Goal: Task Accomplishment & Management: Complete application form

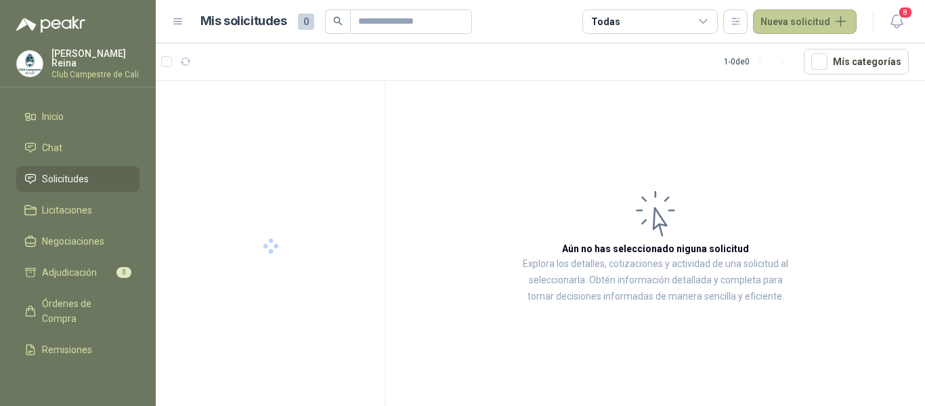
click at [777, 21] on button "Nueva solicitud" at bounding box center [805, 21] width 104 height 24
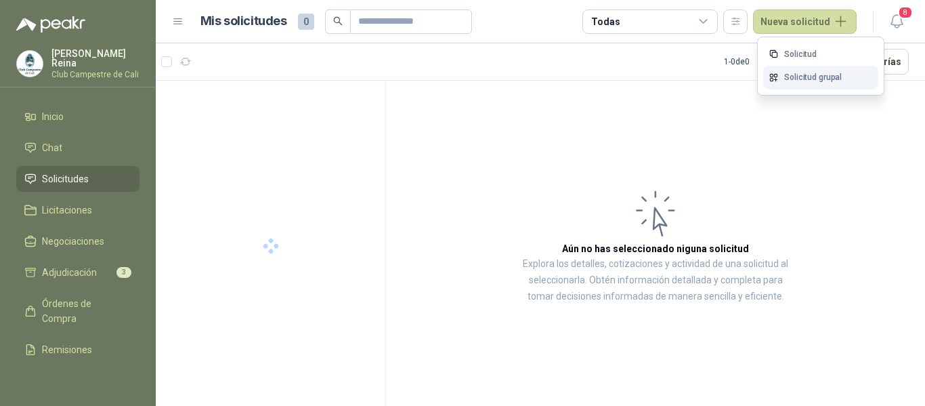
click at [800, 79] on link "Solicitud grupal" at bounding box center [820, 78] width 115 height 24
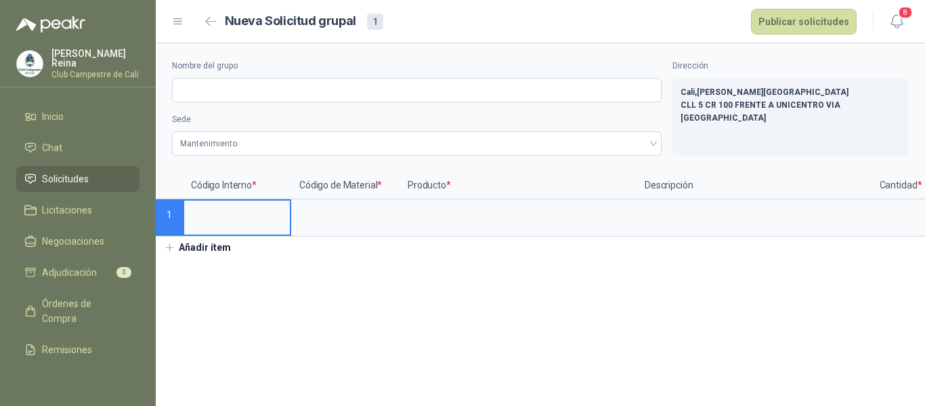
click at [215, 218] on input at bounding box center [237, 213] width 106 height 26
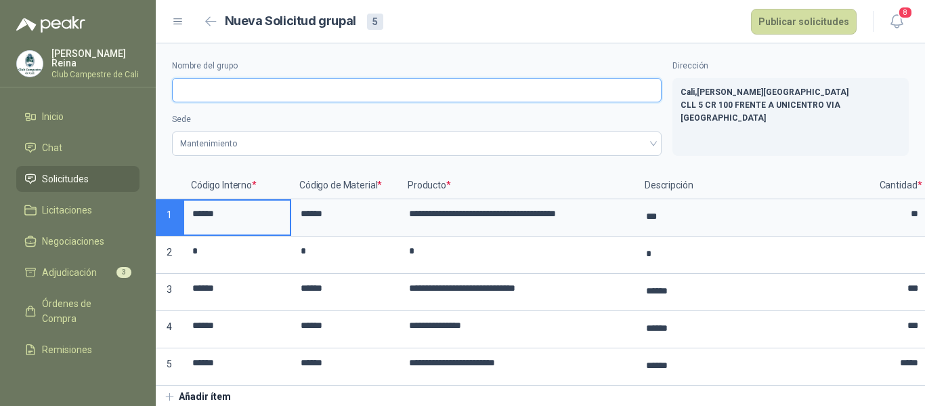
click at [189, 87] on input "Nombre del grupo" at bounding box center [417, 90] width 490 height 24
type input "**********"
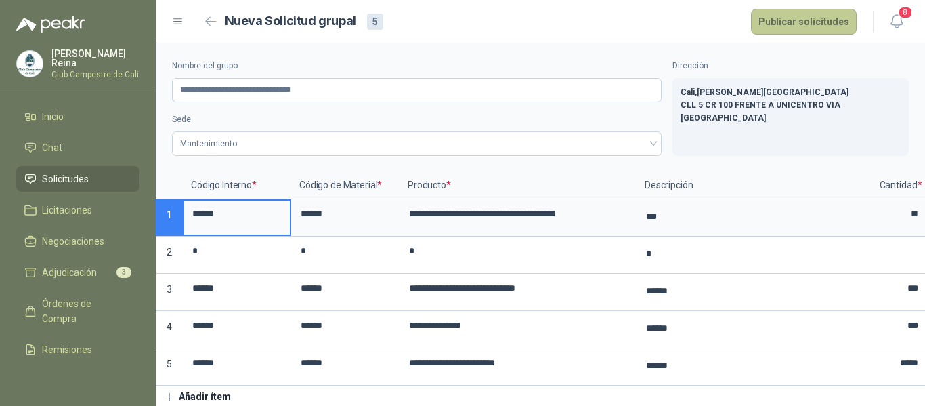
click at [808, 18] on button "Publicar solicitudes" at bounding box center [804, 22] width 106 height 26
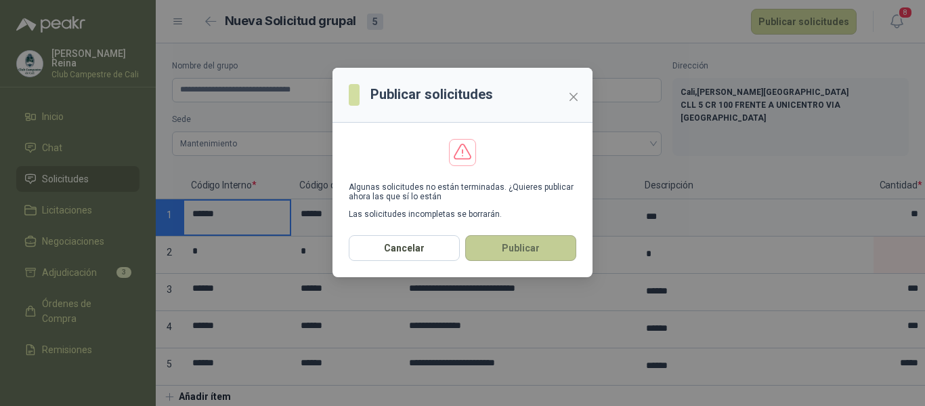
click at [529, 246] on button "Publicar" at bounding box center [520, 248] width 111 height 26
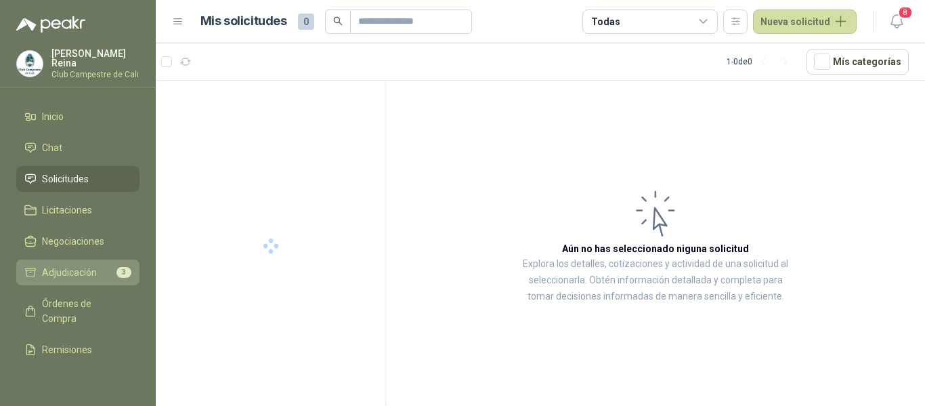
click at [55, 268] on span "Adjudicación" at bounding box center [69, 272] width 55 height 15
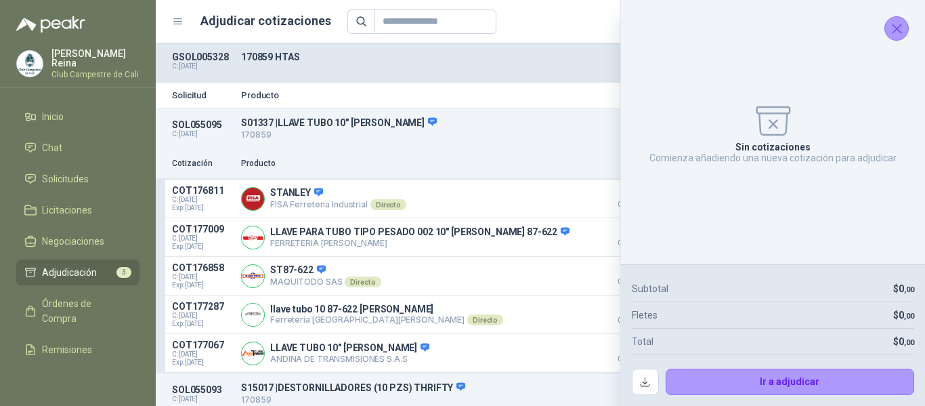
click at [901, 28] on icon "Cerrar" at bounding box center [896, 28] width 17 height 17
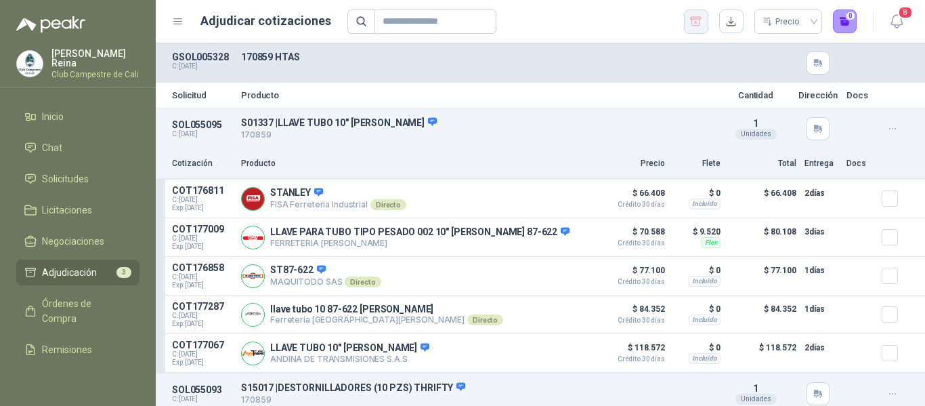
click at [695, 18] on icon "button" at bounding box center [695, 22] width 13 height 14
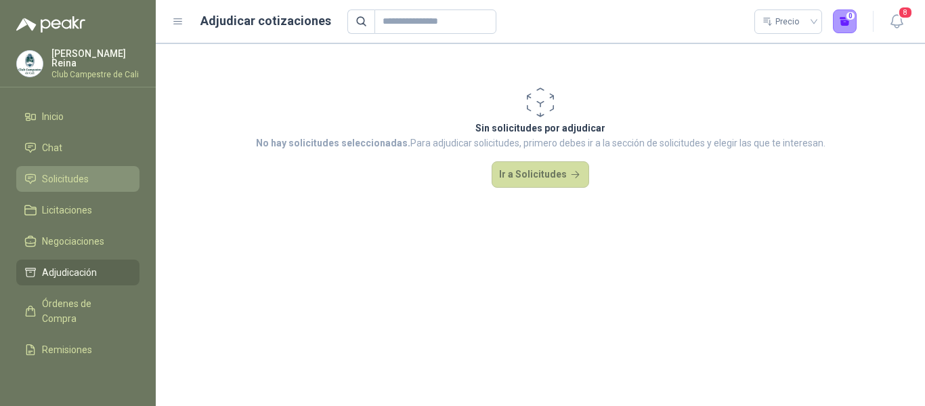
click at [96, 171] on li "Solicitudes" at bounding box center [77, 178] width 107 height 15
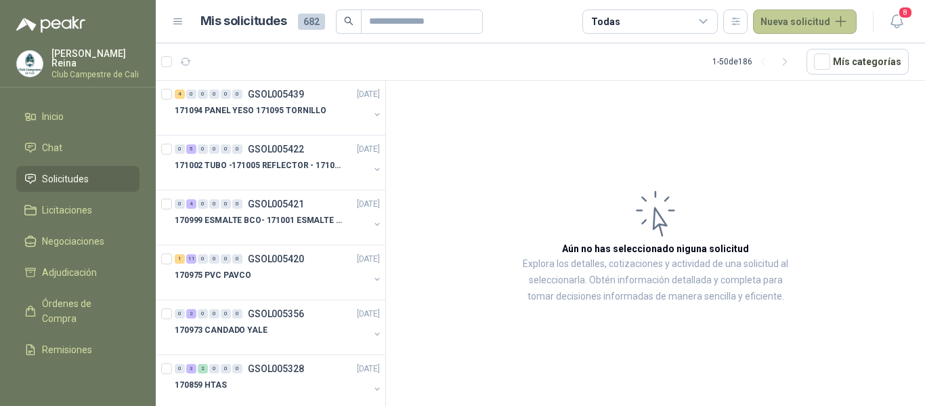
click at [783, 14] on button "Nueva solicitud" at bounding box center [805, 21] width 104 height 24
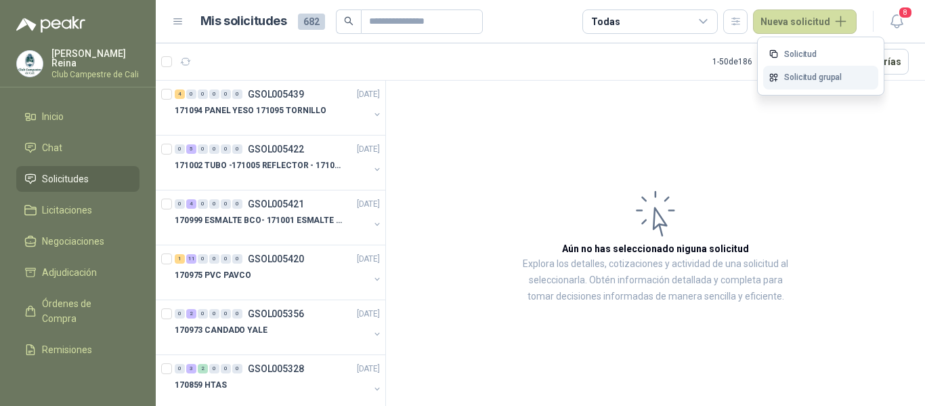
click at [787, 78] on link "Solicitud grupal" at bounding box center [820, 78] width 115 height 24
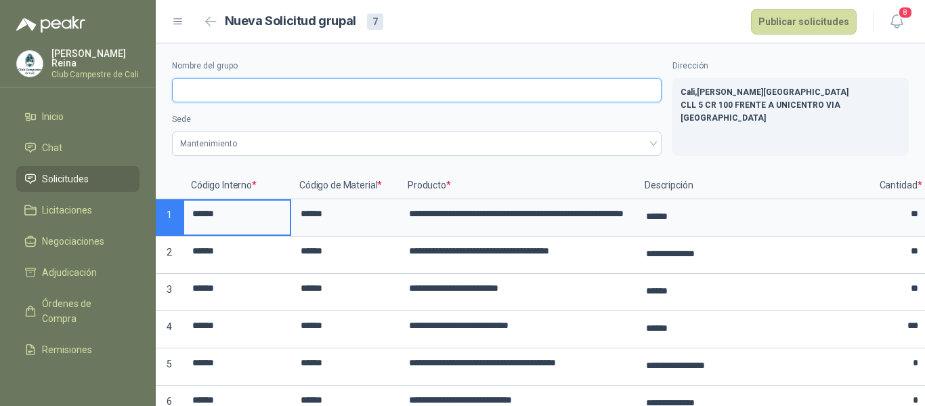
click at [202, 89] on input "Nombre del grupo" at bounding box center [417, 90] width 490 height 24
click at [178, 89] on input "**********" at bounding box center [417, 90] width 490 height 24
type input "**********"
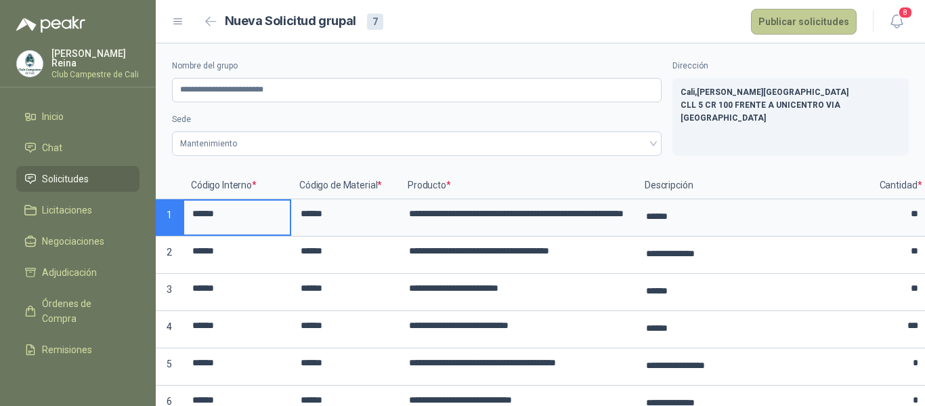
click at [784, 18] on button "Publicar solicitudes" at bounding box center [804, 22] width 106 height 26
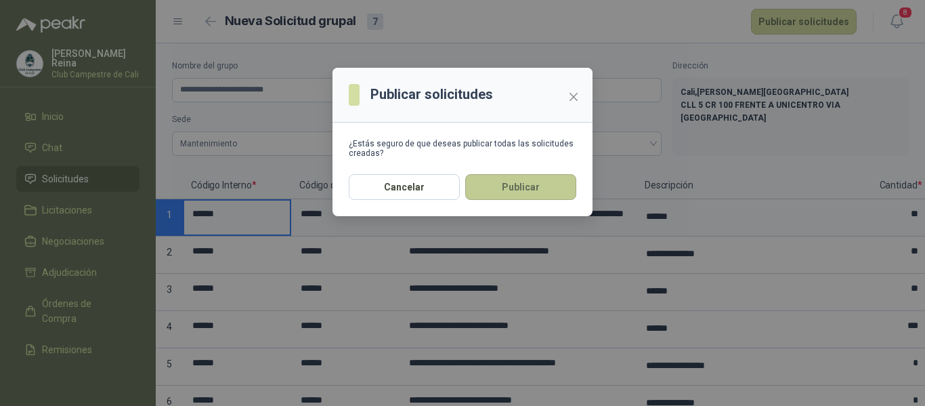
click at [551, 187] on button "Publicar" at bounding box center [520, 187] width 111 height 26
